Goal: Transaction & Acquisition: Purchase product/service

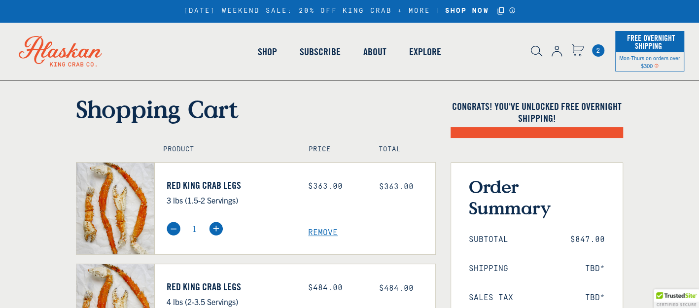
scroll to position [197, 0]
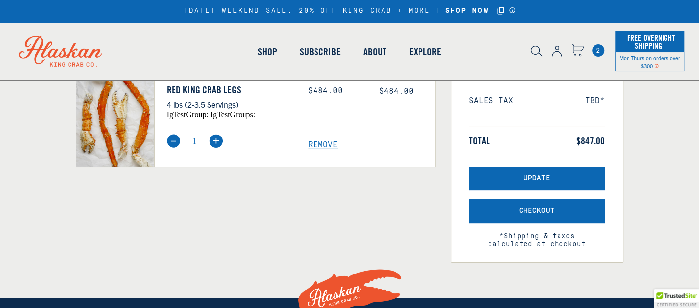
click at [315, 142] on span "Remove" at bounding box center [371, 144] width 127 height 9
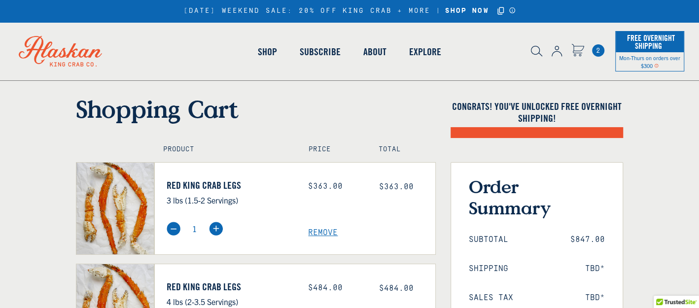
scroll to position [197, 0]
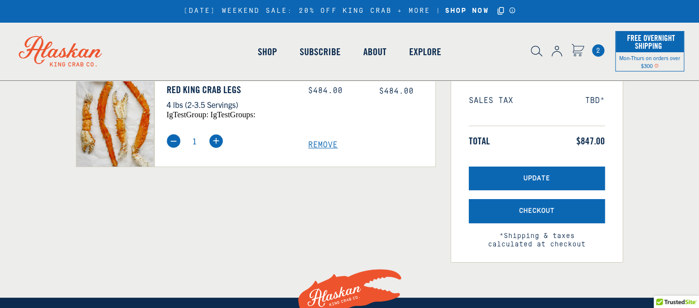
click at [324, 142] on span "Remove" at bounding box center [371, 144] width 127 height 9
